Goal: Information Seeking & Learning: Learn about a topic

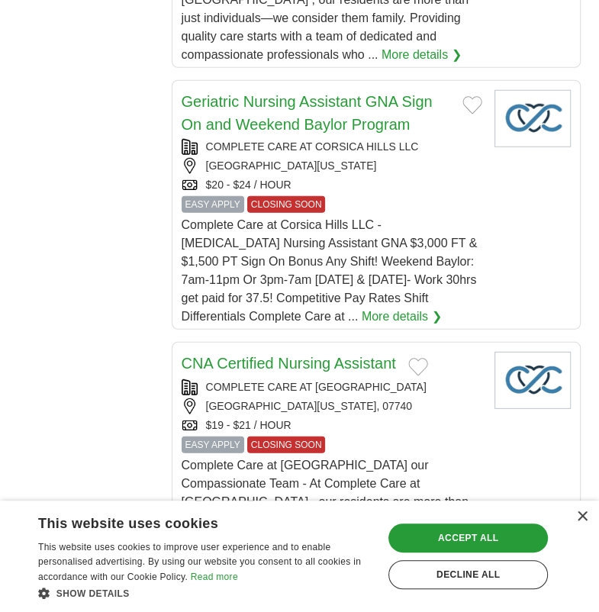
scroll to position [2137, 0]
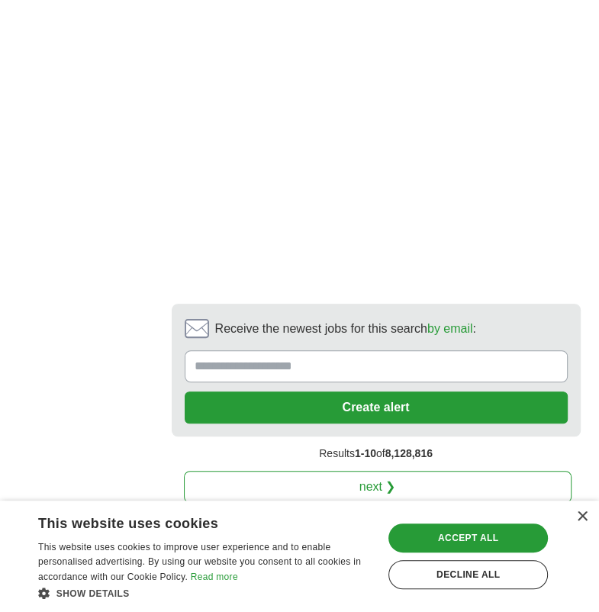
scroll to position [3358, 0]
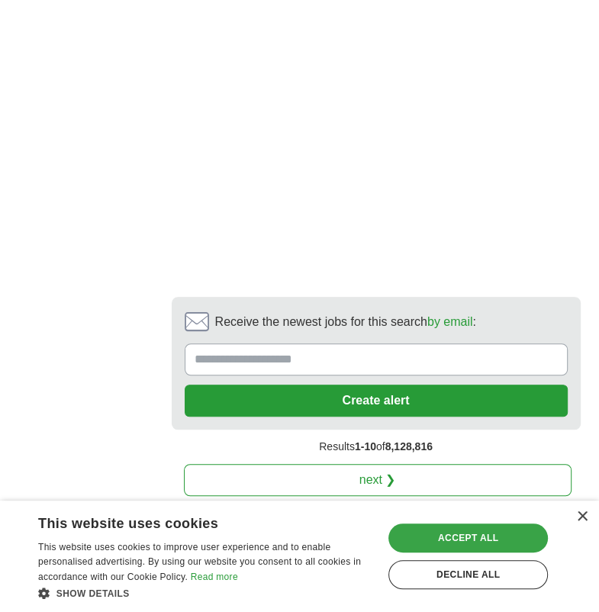
click at [465, 533] on div "Accept all" at bounding box center [467, 537] width 159 height 29
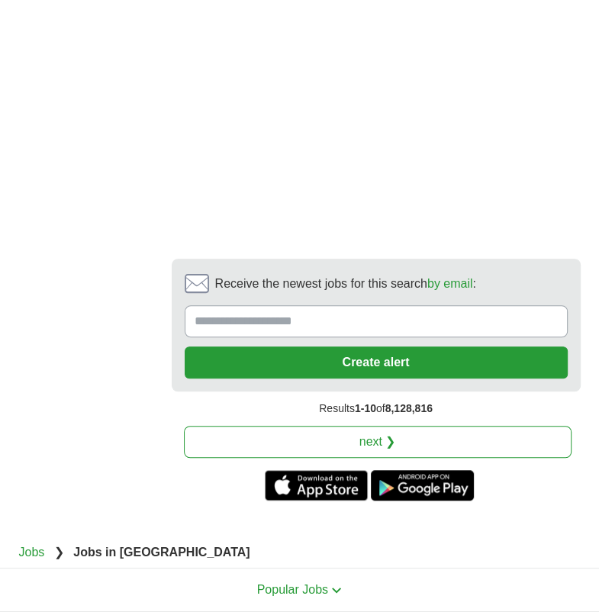
scroll to position [3414, 0]
